Goal: Task Accomplishment & Management: Manage account settings

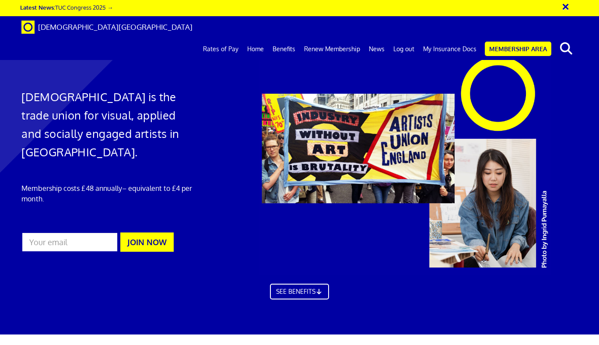
scroll to position [0, 4]
click at [537, 42] on link "Membership Area" at bounding box center [518, 49] width 67 height 14
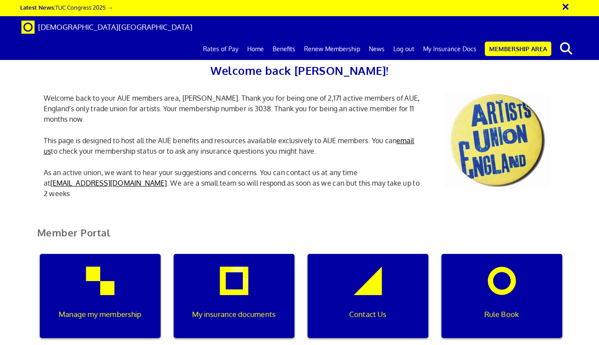
scroll to position [224, 0]
click at [142, 308] on p "Manage my membership" at bounding box center [100, 313] width 109 height 11
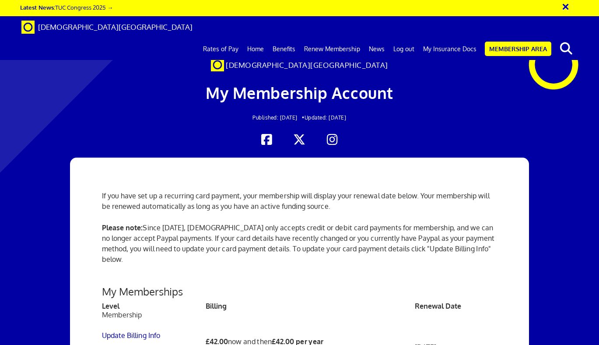
scroll to position [207, 0]
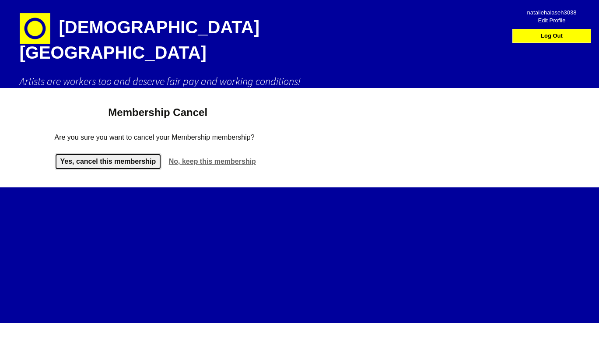
click at [116, 153] on link "Yes, cancel this membership" at bounding box center [108, 161] width 107 height 17
